Goal: Use online tool/utility: Utilize a website feature to perform a specific function

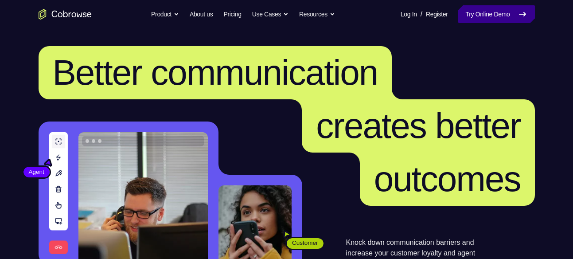
click at [471, 14] on link "Try Online Demo" at bounding box center [497, 14] width 76 height 18
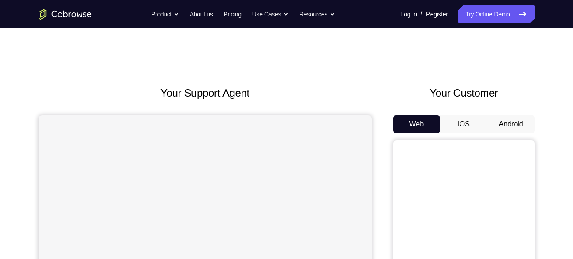
click at [518, 119] on button "Android" at bounding box center [511, 124] width 47 height 18
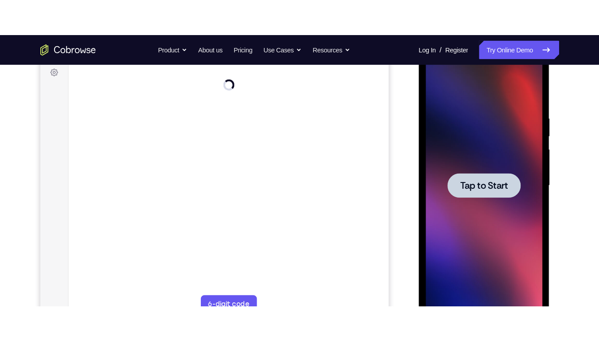
scroll to position [136, 0]
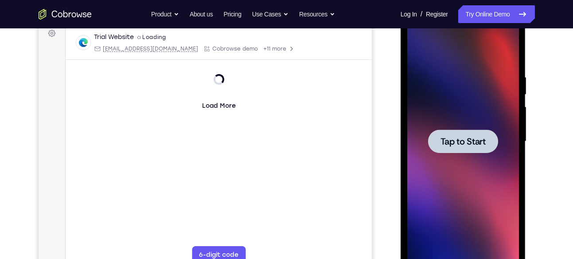
click at [458, 134] on div at bounding box center [463, 142] width 70 height 24
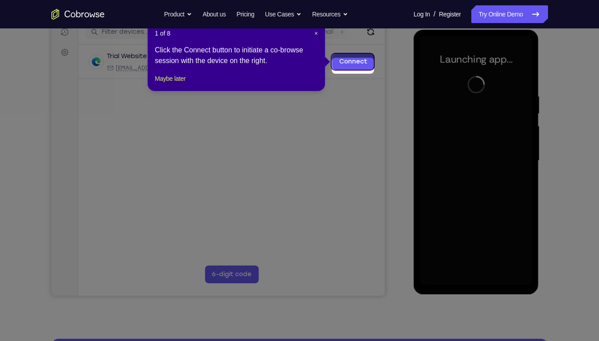
scroll to position [110, 0]
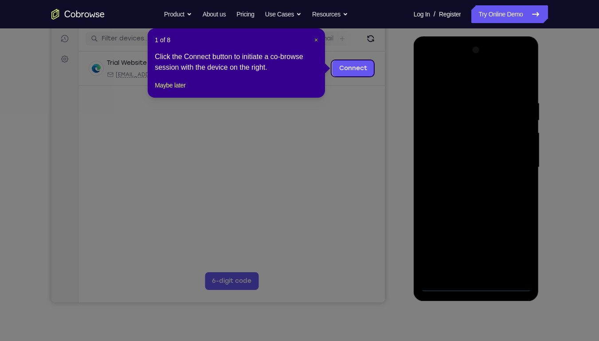
click at [314, 40] on span "×" at bounding box center [316, 39] width 4 height 7
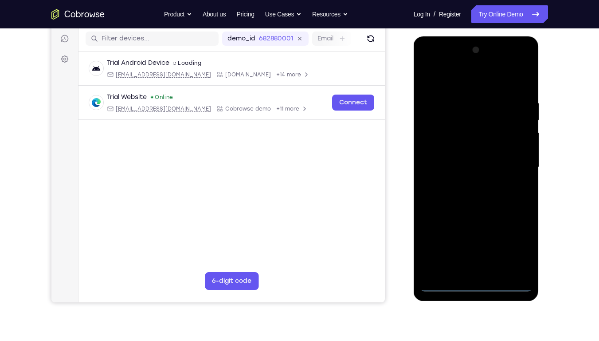
click at [479, 259] on div at bounding box center [476, 167] width 112 height 248
click at [511, 250] on div at bounding box center [476, 167] width 112 height 248
click at [448, 83] on div at bounding box center [476, 167] width 112 height 248
click at [511, 166] on div at bounding box center [476, 167] width 112 height 248
click at [463, 184] on div at bounding box center [476, 167] width 112 height 248
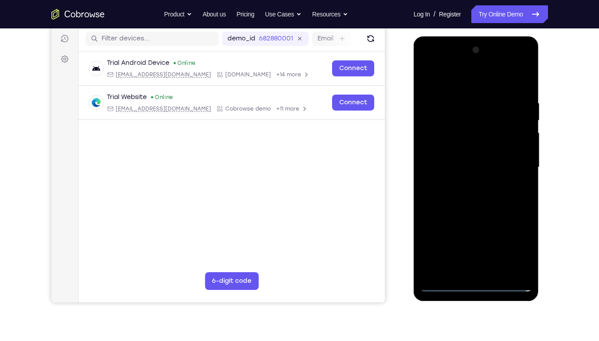
click at [447, 161] on div at bounding box center [476, 167] width 112 height 248
click at [462, 149] on div at bounding box center [476, 167] width 112 height 248
click at [462, 165] on div at bounding box center [476, 167] width 112 height 248
click at [468, 191] on div at bounding box center [476, 167] width 112 height 248
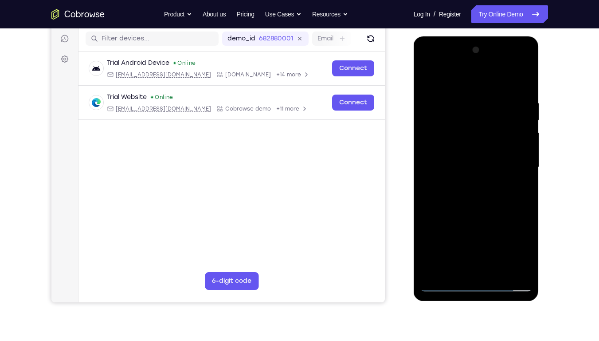
click at [468, 193] on div at bounding box center [476, 167] width 112 height 248
click at [465, 101] on div at bounding box center [476, 167] width 112 height 248
click at [525, 88] on div at bounding box center [476, 167] width 112 height 248
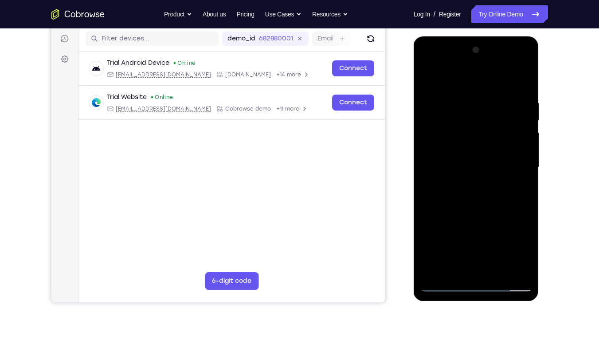
click at [462, 106] on div at bounding box center [476, 167] width 112 height 248
click at [528, 211] on div at bounding box center [476, 167] width 112 height 248
click at [511, 259] on div at bounding box center [476, 167] width 112 height 248
click at [525, 215] on div at bounding box center [476, 167] width 112 height 248
click at [529, 211] on div at bounding box center [476, 167] width 112 height 248
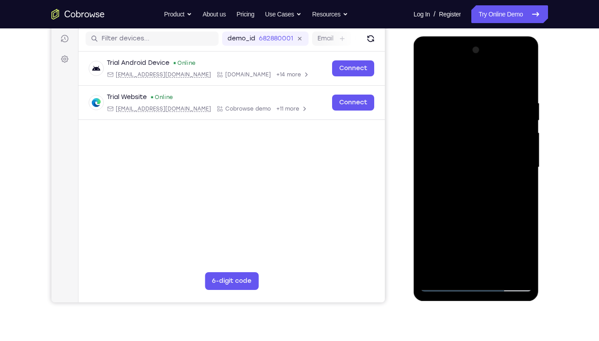
click at [514, 259] on div at bounding box center [476, 167] width 112 height 248
click at [495, 259] on div at bounding box center [476, 167] width 112 height 248
click at [455, 259] on div at bounding box center [476, 167] width 112 height 248
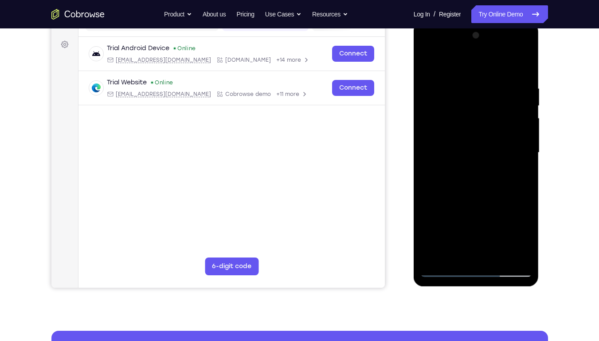
scroll to position [126, 0]
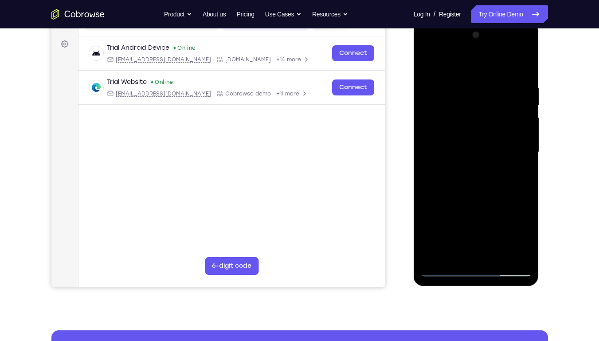
drag, startPoint x: 507, startPoint y: 207, endPoint x: 509, endPoint y: 144, distance: 63.0
click at [509, 144] on div at bounding box center [476, 152] width 112 height 248
drag, startPoint x: 480, startPoint y: 228, endPoint x: 511, endPoint y: 119, distance: 114.0
click at [511, 119] on div at bounding box center [476, 152] width 112 height 248
click at [514, 219] on div at bounding box center [476, 152] width 112 height 248
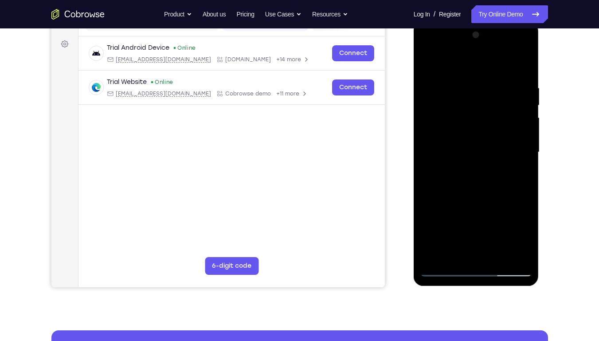
click at [514, 219] on div at bounding box center [476, 152] width 112 height 248
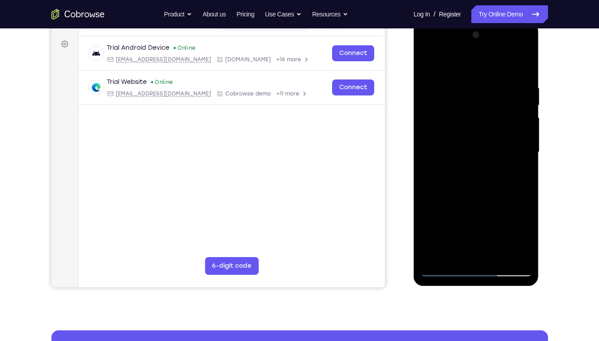
click at [514, 219] on div at bounding box center [476, 152] width 112 height 248
click at [495, 146] on div at bounding box center [476, 152] width 112 height 248
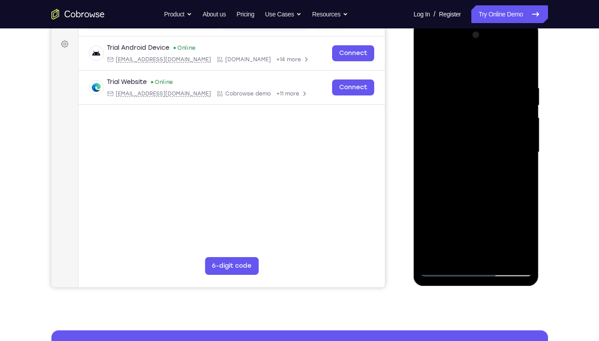
click at [495, 254] on div at bounding box center [476, 152] width 112 height 248
click at [526, 210] on div at bounding box center [476, 152] width 112 height 248
click at [499, 252] on div at bounding box center [476, 152] width 112 height 248
click at [520, 252] on div at bounding box center [476, 152] width 112 height 248
click at [524, 192] on div at bounding box center [476, 152] width 112 height 248
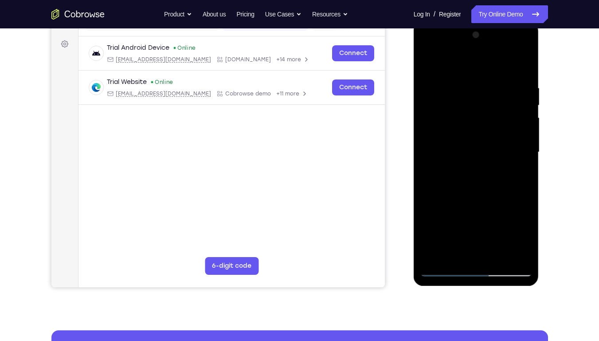
click at [522, 178] on div at bounding box center [476, 152] width 112 height 248
click at [422, 157] on div at bounding box center [476, 152] width 112 height 248
click at [523, 68] on div at bounding box center [476, 152] width 112 height 248
click at [497, 253] on div at bounding box center [476, 152] width 112 height 248
click at [480, 198] on div at bounding box center [476, 152] width 112 height 248
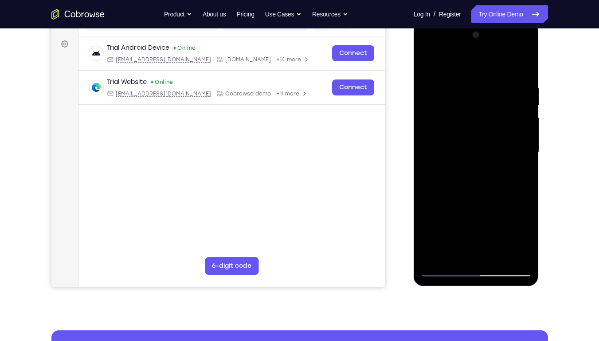
click at [459, 158] on div at bounding box center [476, 152] width 112 height 248
click at [466, 254] on div at bounding box center [476, 152] width 112 height 248
click at [519, 174] on div at bounding box center [476, 152] width 112 height 248
click at [424, 62] on div at bounding box center [476, 152] width 112 height 248
click at [457, 202] on div at bounding box center [476, 152] width 112 height 248
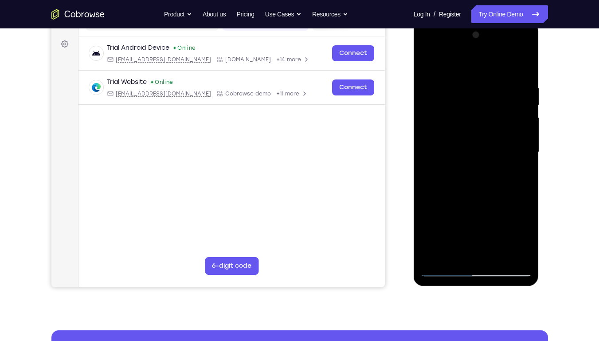
click at [443, 252] on div at bounding box center [476, 152] width 112 height 248
click at [516, 174] on div at bounding box center [476, 152] width 112 height 248
click at [427, 64] on div at bounding box center [476, 152] width 112 height 248
drag, startPoint x: 462, startPoint y: 196, endPoint x: 491, endPoint y: 113, distance: 87.8
click at [491, 113] on div at bounding box center [476, 152] width 112 height 248
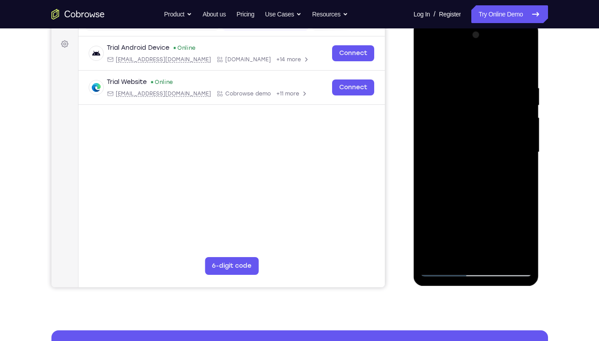
click at [455, 192] on div at bounding box center [476, 152] width 112 height 248
click at [472, 253] on div at bounding box center [476, 152] width 112 height 248
click at [518, 176] on div at bounding box center [476, 152] width 112 height 248
click at [427, 61] on div at bounding box center [476, 152] width 112 height 248
click at [431, 60] on div at bounding box center [476, 152] width 112 height 248
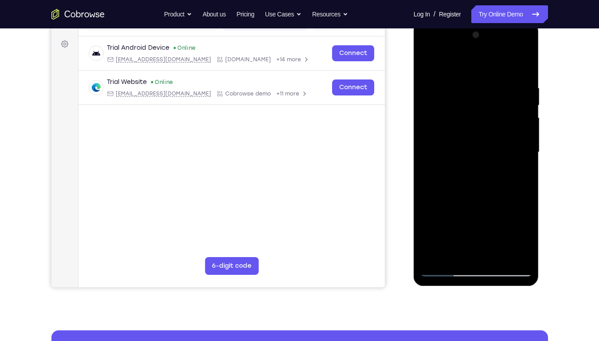
drag, startPoint x: 488, startPoint y: 185, endPoint x: 491, endPoint y: 120, distance: 64.8
click at [491, 120] on div at bounding box center [476, 152] width 112 height 248
click at [459, 219] on div at bounding box center [476, 152] width 112 height 248
click at [508, 157] on div at bounding box center [476, 152] width 112 height 248
drag, startPoint x: 484, startPoint y: 157, endPoint x: 493, endPoint y: 228, distance: 71.6
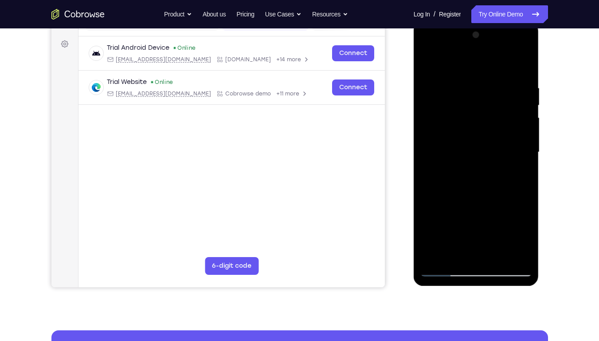
click at [493, 228] on div at bounding box center [476, 152] width 112 height 248
click at [526, 153] on div at bounding box center [476, 152] width 112 height 248
drag, startPoint x: 485, startPoint y: 156, endPoint x: 742, endPoint y: 204, distance: 261.3
click at [414, 173] on html "Online web based iOS Simulators and Android Emulators. Run iPhone, iPad, Mobile…" at bounding box center [477, 154] width 126 height 266
click at [524, 152] on div at bounding box center [476, 152] width 112 height 248
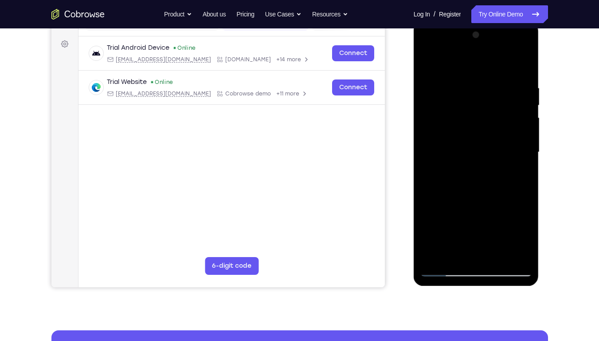
drag, startPoint x: 475, startPoint y: 172, endPoint x: 485, endPoint y: 38, distance: 134.7
click at [485, 38] on div at bounding box center [476, 152] width 112 height 248
click at [429, 64] on div at bounding box center [476, 152] width 112 height 248
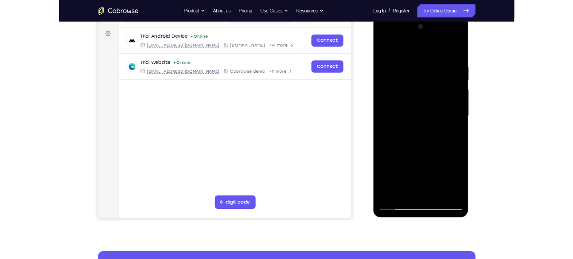
scroll to position [124, 0]
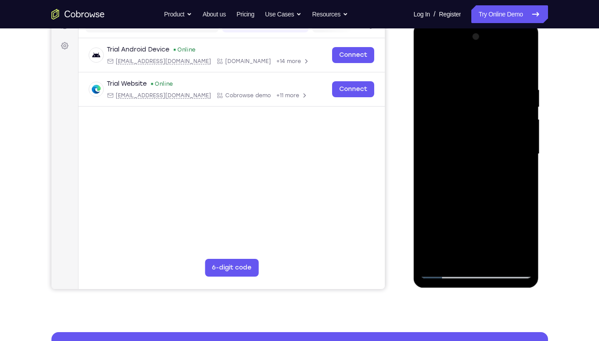
drag, startPoint x: 468, startPoint y: 74, endPoint x: 479, endPoint y: 115, distance: 42.6
click at [479, 115] on div at bounding box center [476, 154] width 112 height 248
click at [429, 62] on div at bounding box center [476, 154] width 112 height 248
drag, startPoint x: 517, startPoint y: 184, endPoint x: 517, endPoint y: 126, distance: 58.1
click at [517, 126] on div at bounding box center [476, 154] width 112 height 248
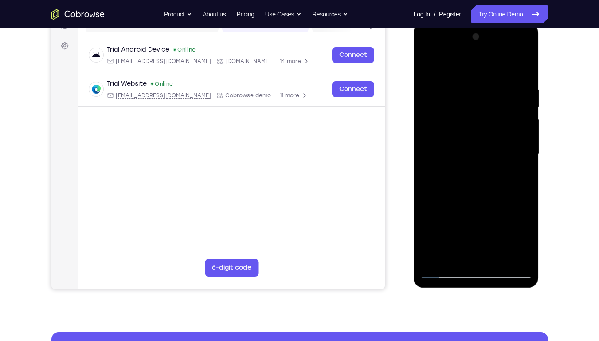
click at [428, 220] on div at bounding box center [476, 154] width 112 height 248
drag, startPoint x: 479, startPoint y: 135, endPoint x: 479, endPoint y: 219, distance: 83.8
click at [479, 219] on div at bounding box center [476, 154] width 112 height 248
click at [430, 112] on div at bounding box center [476, 154] width 112 height 248
click at [444, 110] on div at bounding box center [476, 154] width 112 height 248
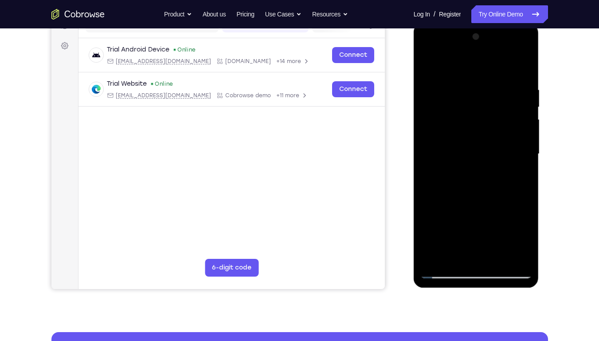
drag, startPoint x: 460, startPoint y: 176, endPoint x: 475, endPoint y: 88, distance: 89.1
click at [475, 88] on div at bounding box center [476, 154] width 112 height 248
click at [510, 221] on div at bounding box center [476, 154] width 112 height 248
drag, startPoint x: 491, startPoint y: 191, endPoint x: 506, endPoint y: 231, distance: 42.7
click at [506, 231] on div at bounding box center [476, 154] width 112 height 248
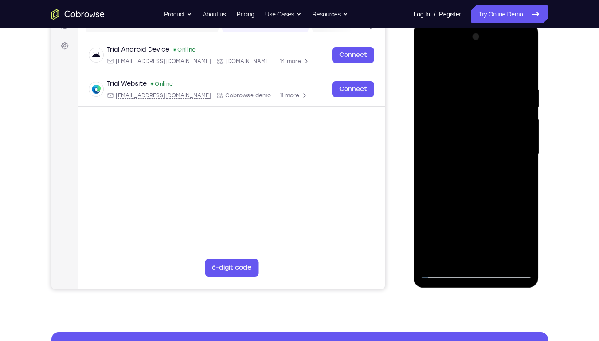
click at [440, 259] on div at bounding box center [476, 154] width 112 height 248
click at [436, 259] on div at bounding box center [476, 154] width 112 height 248
drag, startPoint x: 473, startPoint y: 208, endPoint x: 485, endPoint y: 116, distance: 92.6
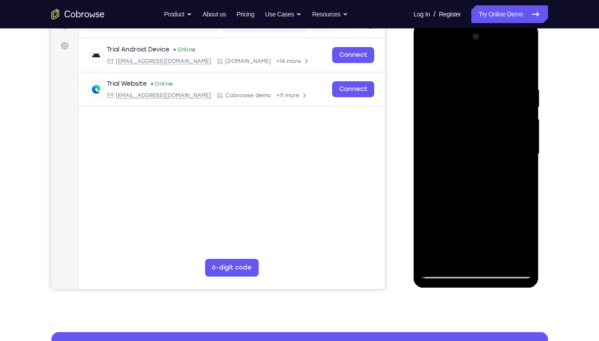
click at [485, 116] on div at bounding box center [476, 154] width 112 height 248
click at [428, 226] on div at bounding box center [476, 154] width 112 height 248
